Goal: Task Accomplishment & Management: Manage account settings

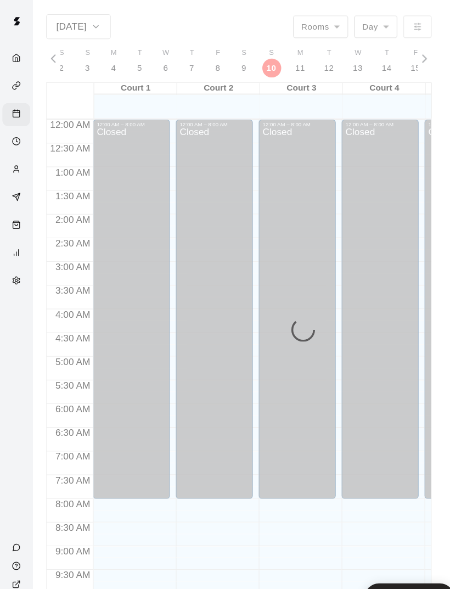
scroll to position [494, 0]
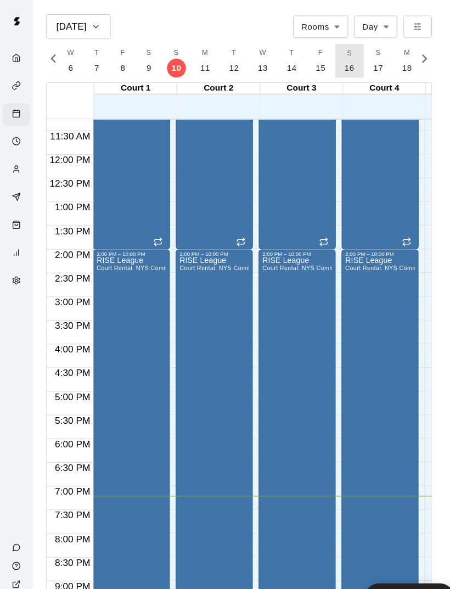
click at [319, 59] on p "16" at bounding box center [323, 63] width 9 height 12
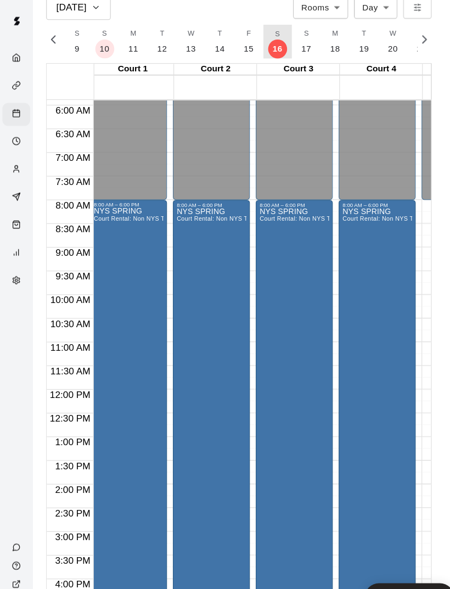
scroll to position [258, 3]
click at [279, 39] on p "17" at bounding box center [283, 45] width 9 height 12
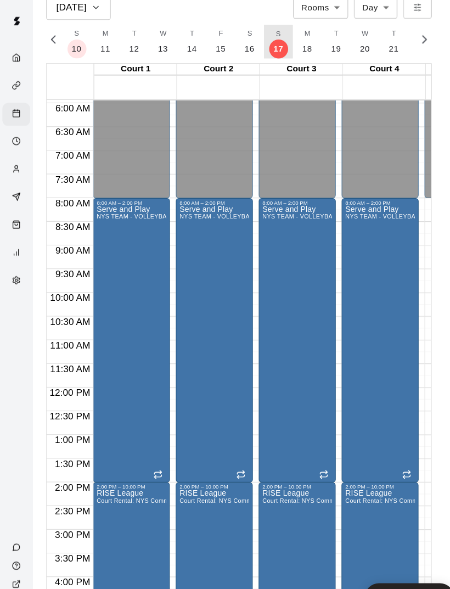
scroll to position [261, 0]
click at [335, 25] on button "S 23" at bounding box center [339, 38] width 27 height 31
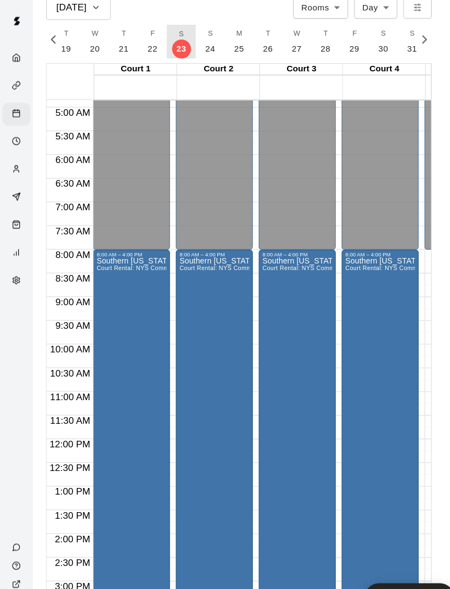
scroll to position [0, 4962]
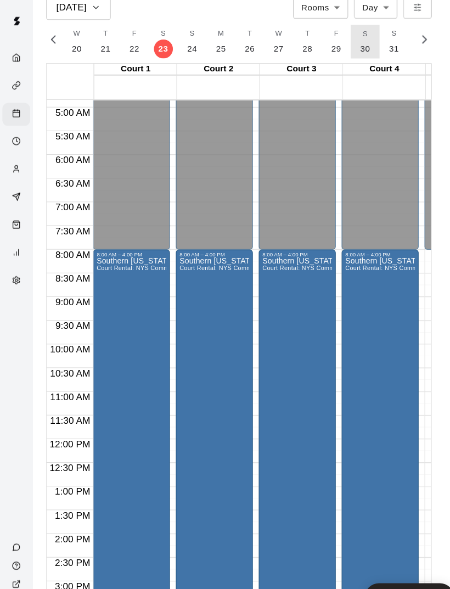
click at [337, 39] on p "30" at bounding box center [338, 45] width 9 height 12
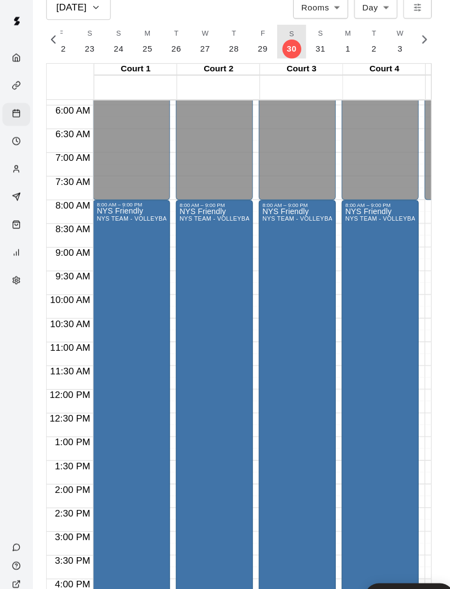
scroll to position [0, 0]
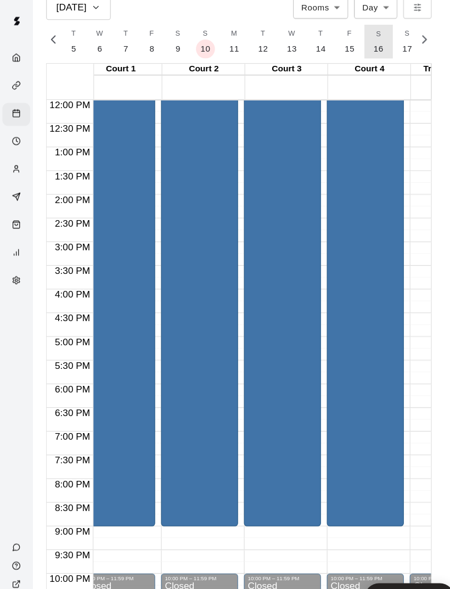
click at [347, 39] on p "16" at bounding box center [350, 45] width 9 height 12
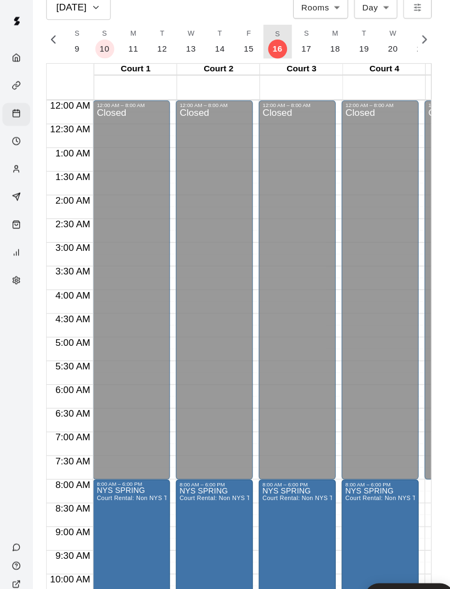
scroll to position [-27, -1]
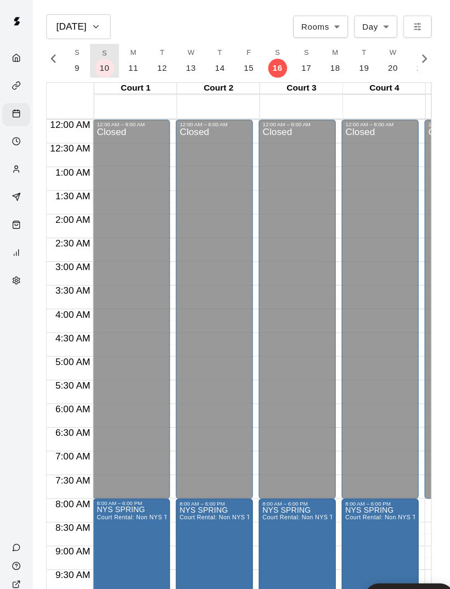
click at [92, 59] on p "10" at bounding box center [96, 63] width 9 height 12
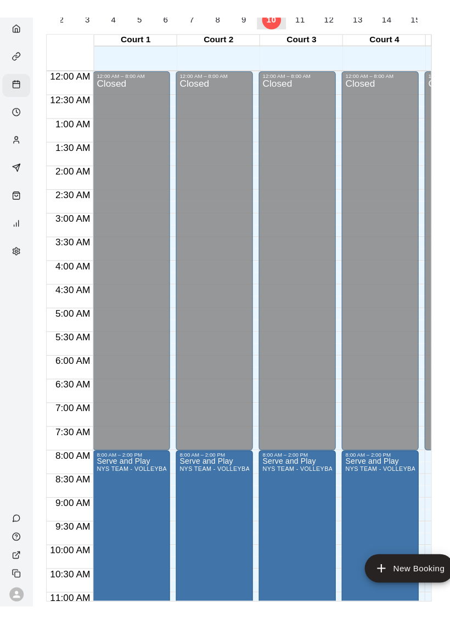
scroll to position [18, 0]
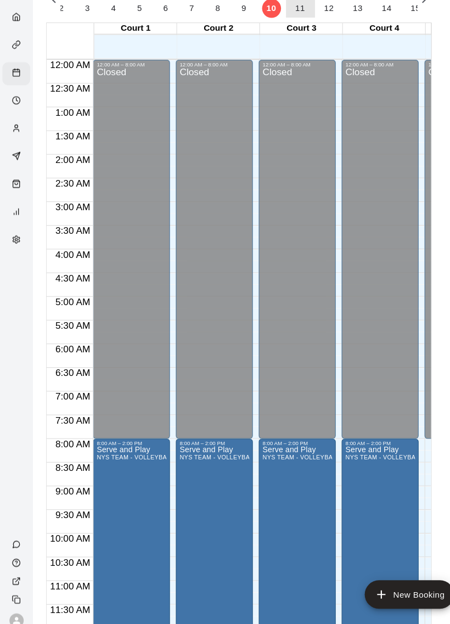
click at [274, 39] on p "11" at bounding box center [278, 45] width 9 height 12
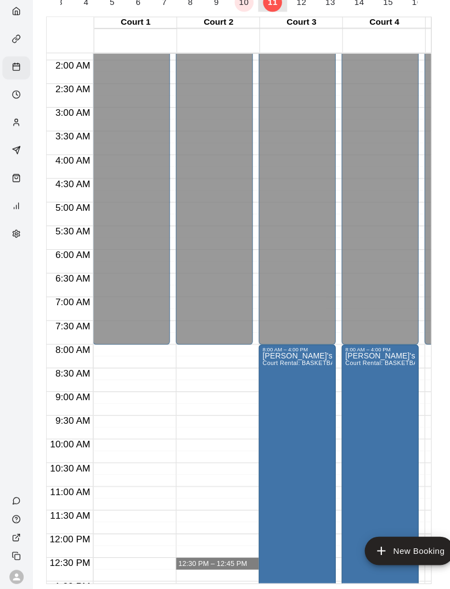
scroll to position [82, 0]
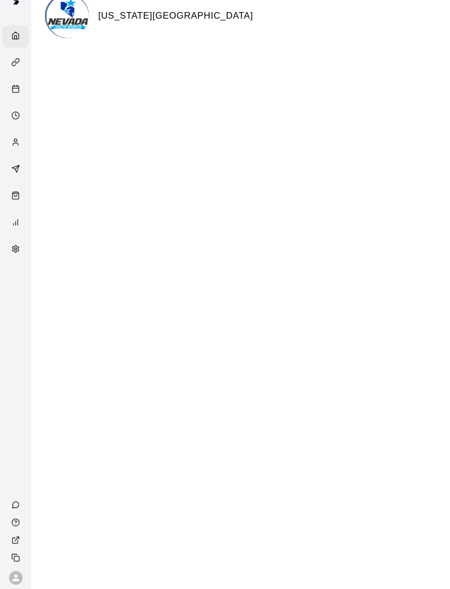
scroll to position [35, 0]
click at [24, 121] on div "Availability" at bounding box center [15, 131] width 26 height 21
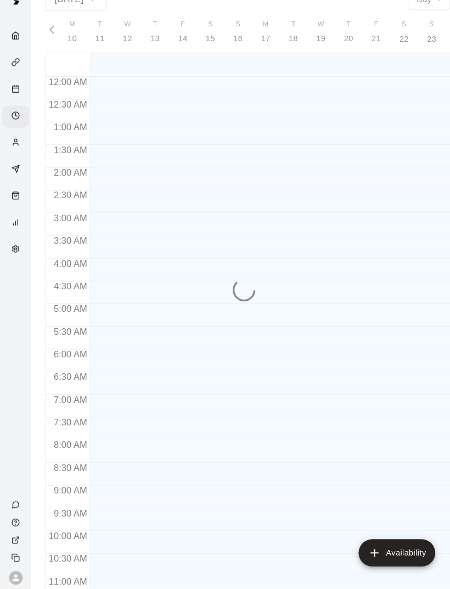
click at [22, 119] on link "Availability" at bounding box center [15, 132] width 30 height 26
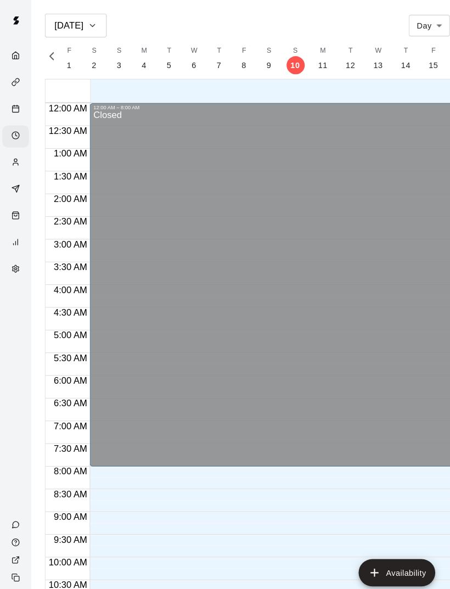
scroll to position [0, 4481]
click at [258, 64] on p "9" at bounding box center [260, 63] width 4 height 12
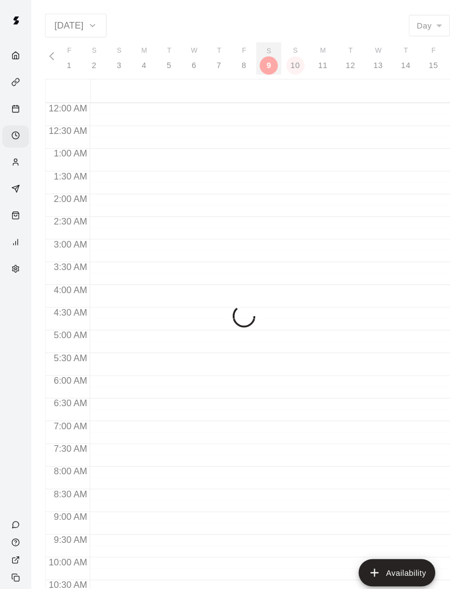
scroll to position [0, 4455]
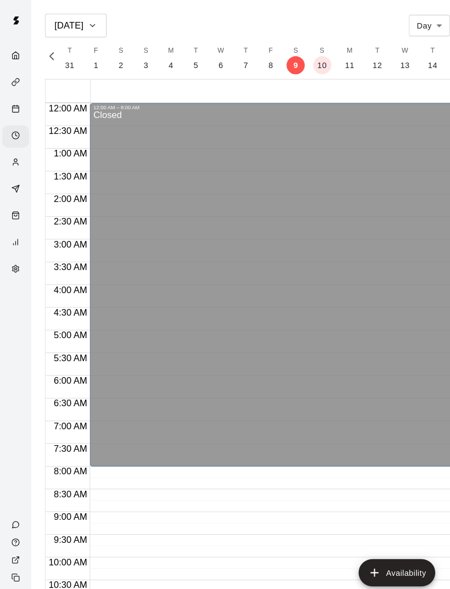
click at [17, 101] on icon "Calendar" at bounding box center [15, 105] width 8 height 8
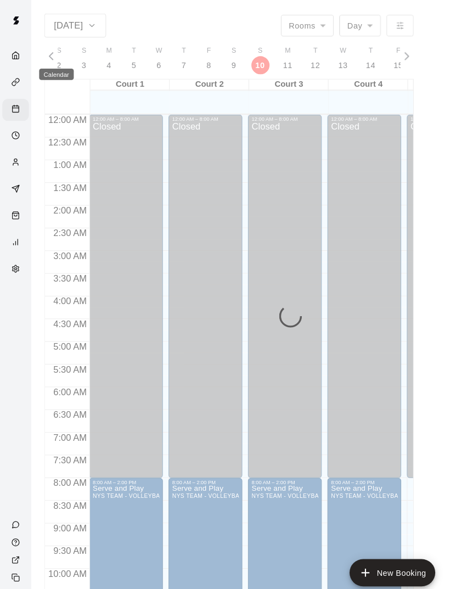
scroll to position [494, 0]
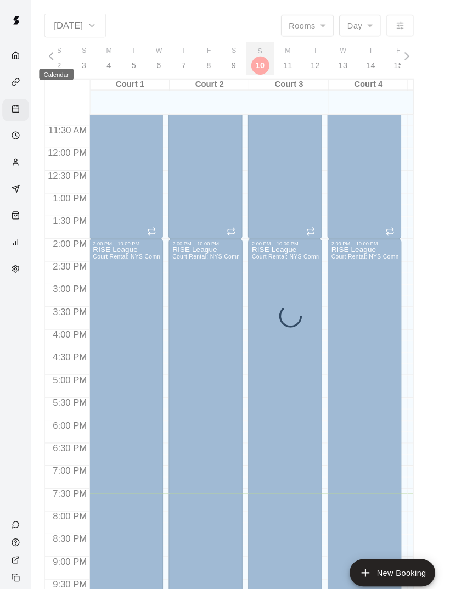
click at [259, 50] on button "S 10" at bounding box center [251, 56] width 27 height 31
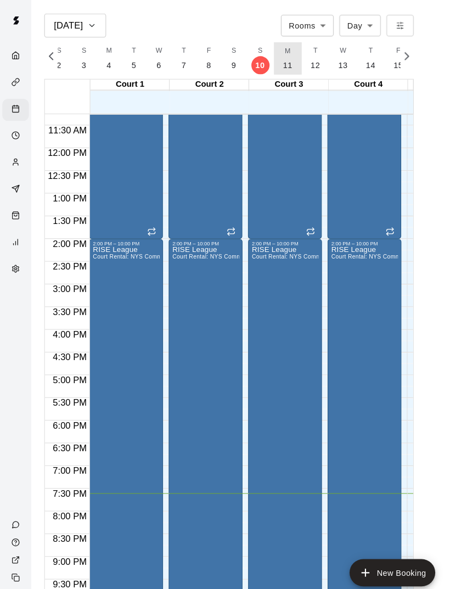
click at [268, 65] on button "M 11" at bounding box center [278, 56] width 27 height 31
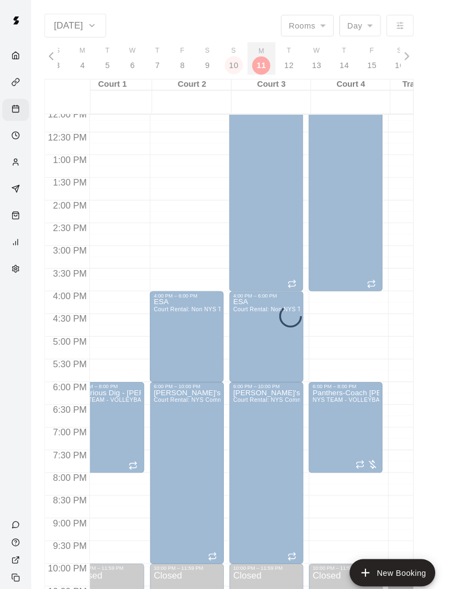
scroll to position [0, 18]
